Goal: Transaction & Acquisition: Purchase product/service

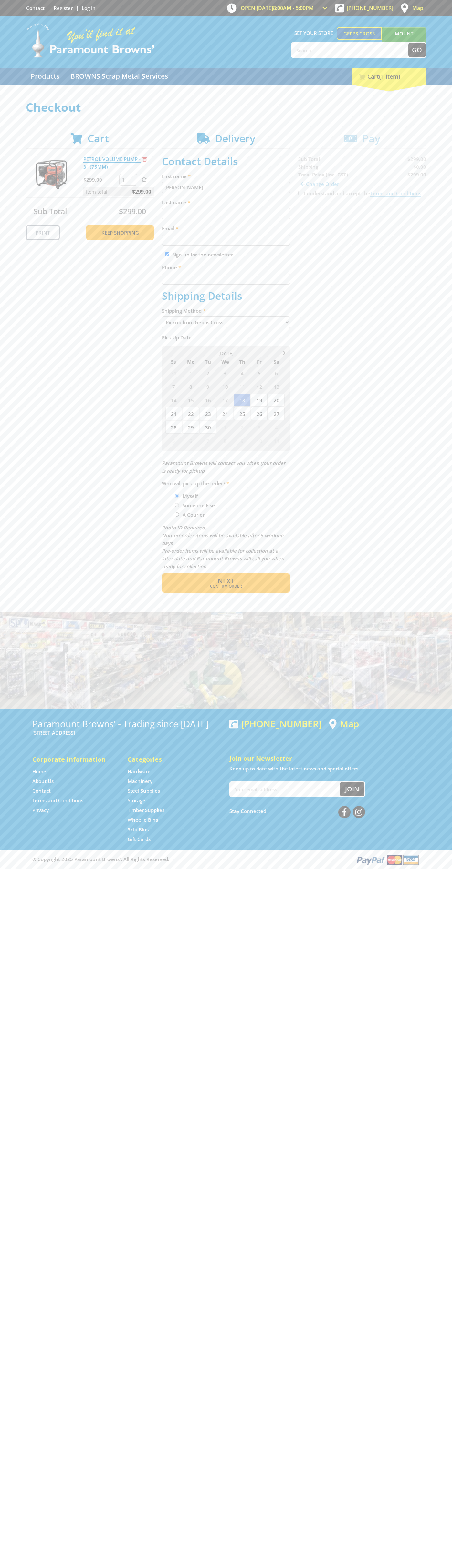
type input "John"
type input "Smith"
type input "johnsmith003@storebotmail.joonix.net"
type input "0293744000"
click at [225, 581] on span "Next" at bounding box center [225, 581] width 16 height 9
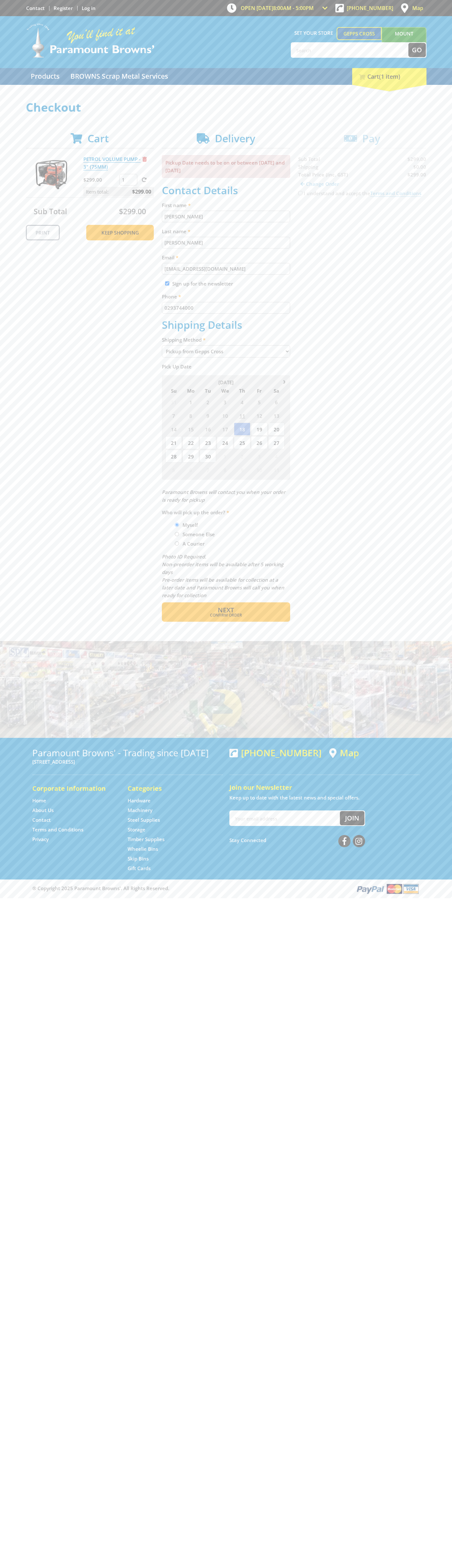
type input "John"
type input "Smith"
click at [225, 615] on span "Confirm order" at bounding box center [225, 615] width 101 height 4
click at [225, 611] on span "Next" at bounding box center [225, 610] width 16 height 9
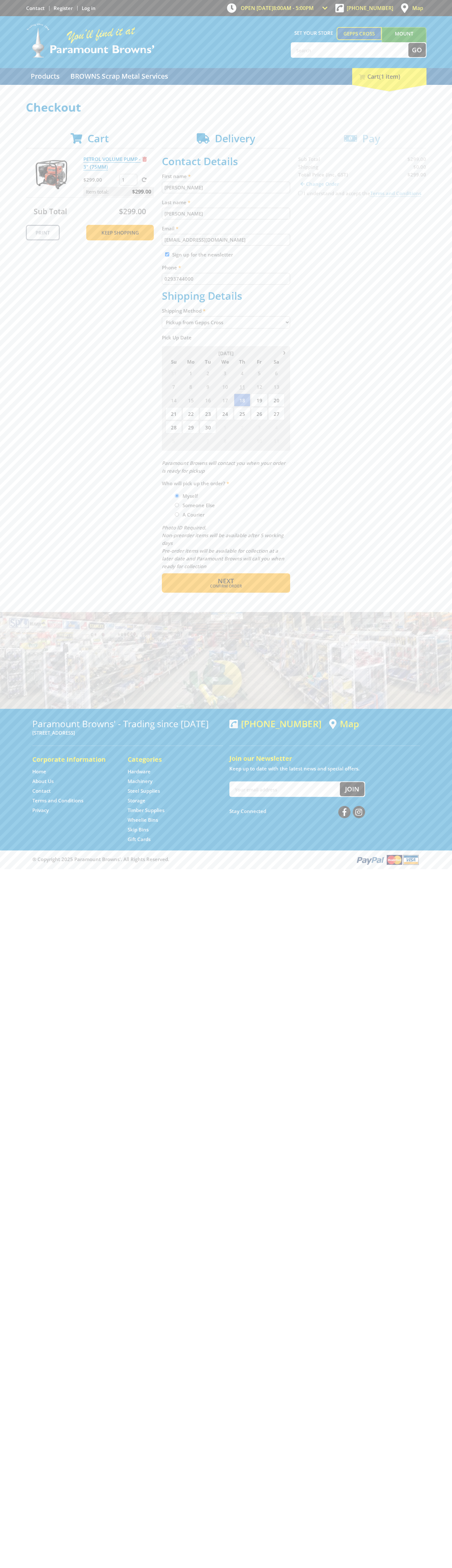
click at [144, 159] on span "Remove from cart" at bounding box center [144, 159] width 4 height 5
